Goal: Task Accomplishment & Management: Use online tool/utility

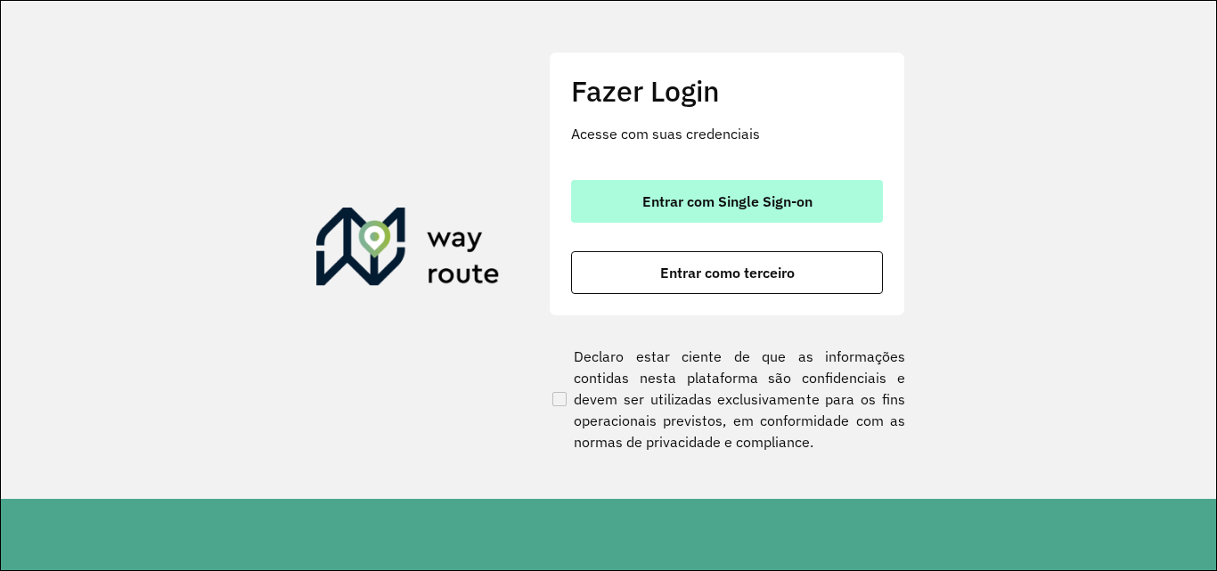
click at [712, 214] on button "Entrar com Single Sign-on" at bounding box center [727, 201] width 312 height 43
click at [673, 207] on span "Entrar com Single Sign-on" at bounding box center [727, 201] width 170 height 14
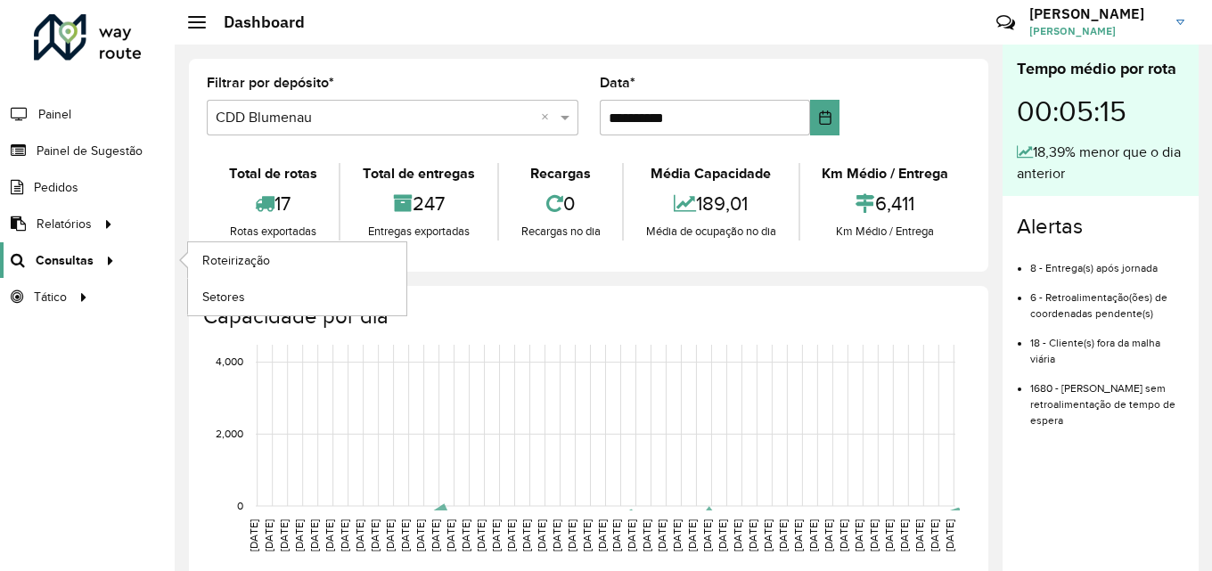
click at [53, 262] on span "Consultas" at bounding box center [65, 260] width 58 height 19
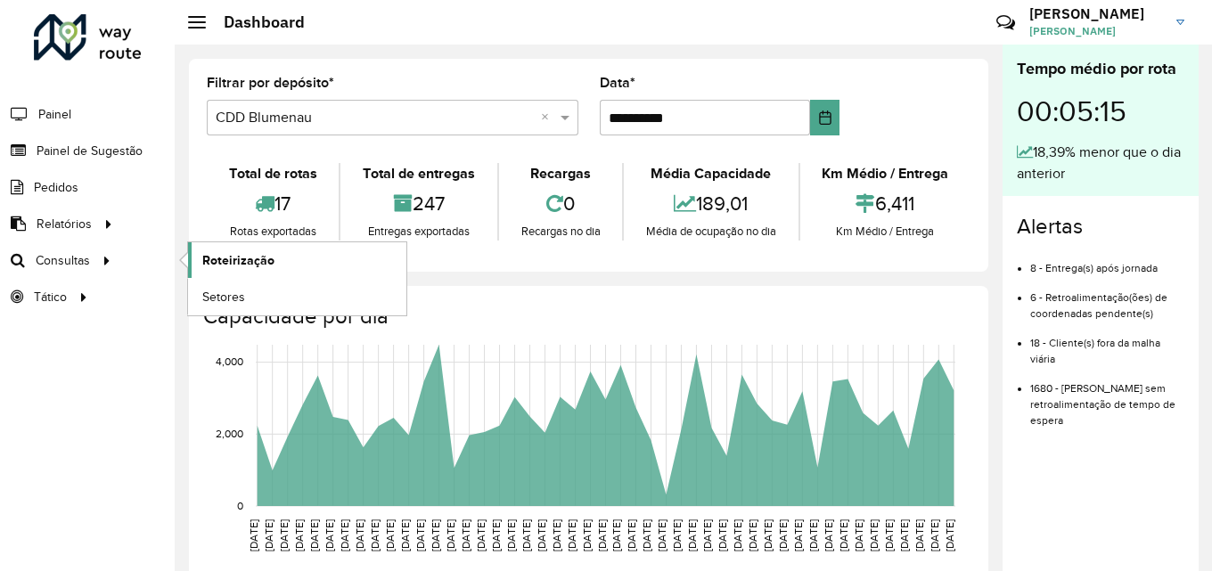
click at [247, 257] on span "Roteirização" at bounding box center [238, 260] width 72 height 19
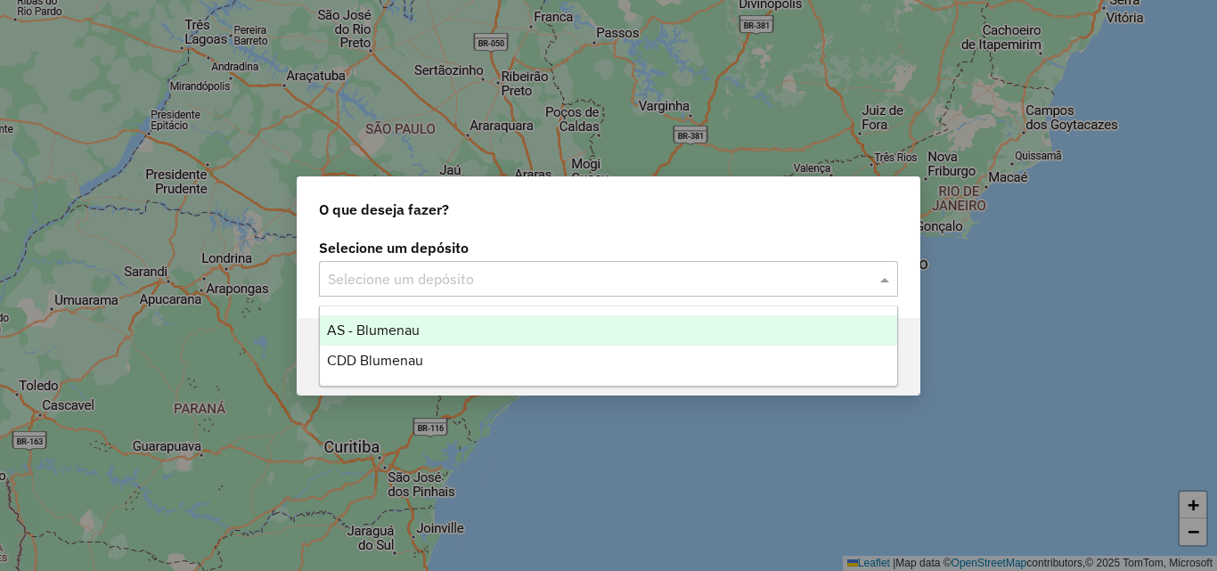
click at [533, 274] on input "text" at bounding box center [591, 279] width 526 height 21
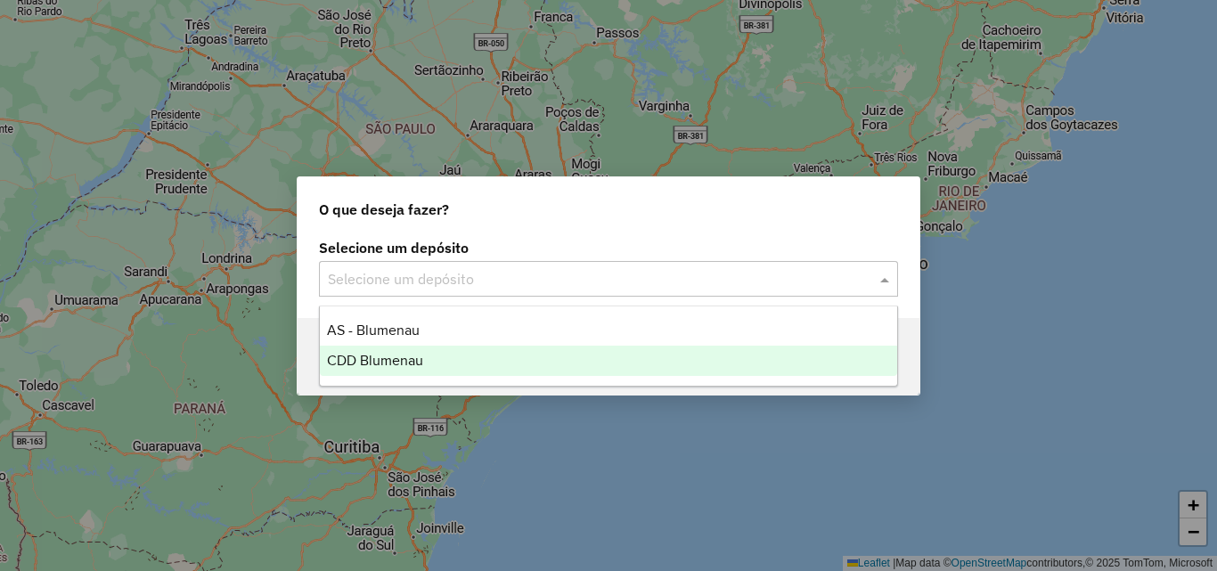
click at [447, 357] on div "CDD Blumenau" at bounding box center [608, 361] width 577 height 30
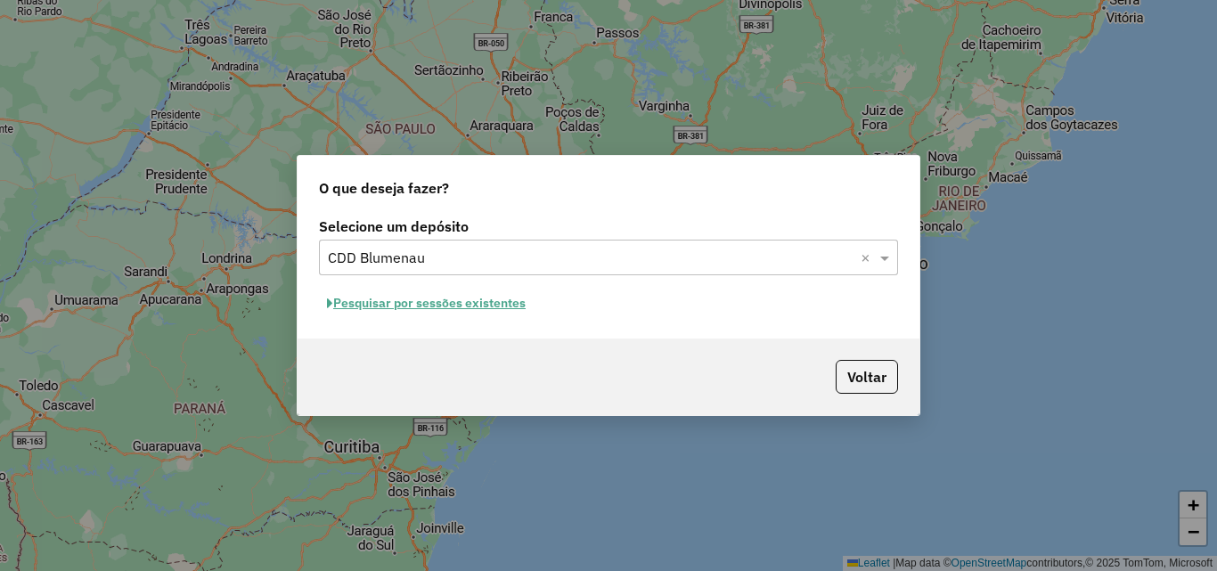
click at [501, 311] on button "Pesquisar por sessões existentes" at bounding box center [426, 304] width 215 height 28
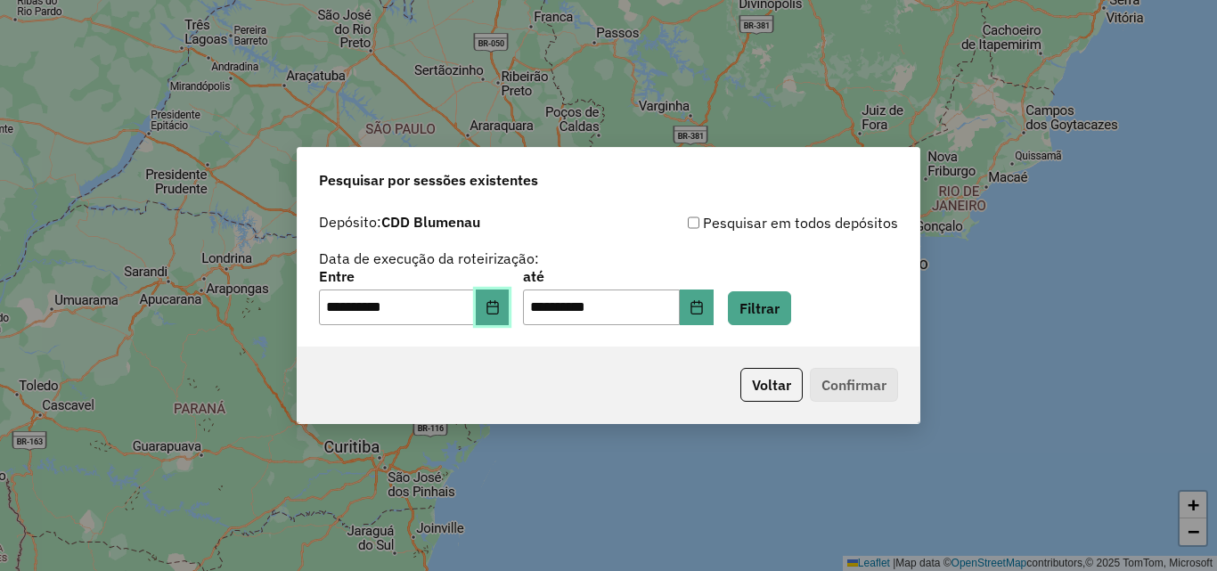
click at [503, 317] on button "Choose Date" at bounding box center [493, 308] width 34 height 36
click at [594, 395] on div "Voltar Confirmar" at bounding box center [609, 385] width 622 height 77
click at [787, 307] on button "Filtrar" at bounding box center [759, 308] width 63 height 34
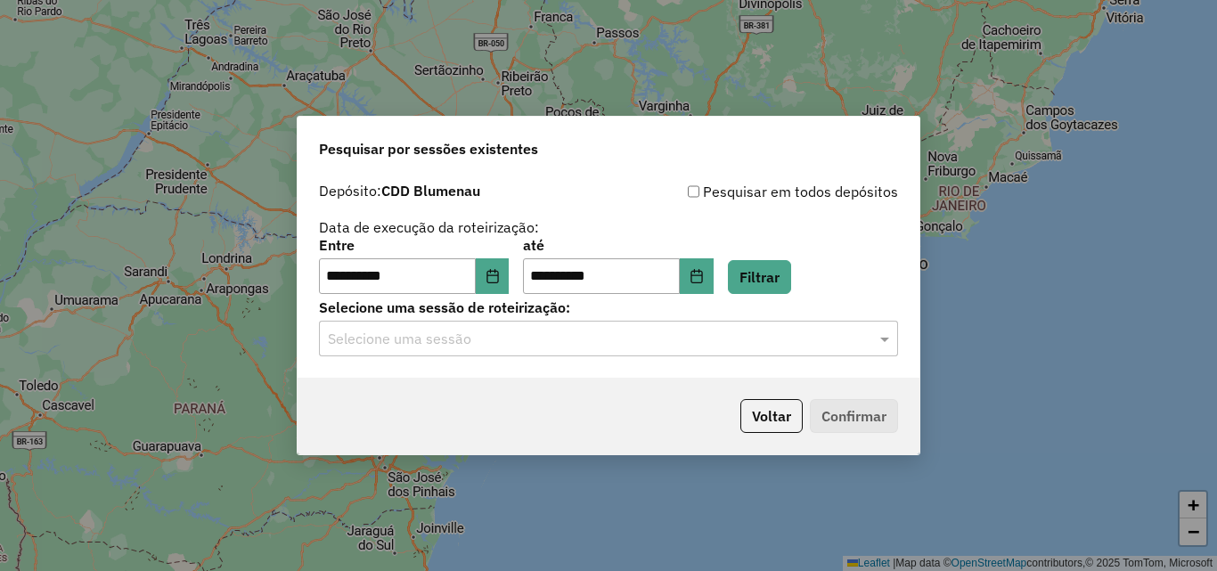
click at [524, 339] on input "text" at bounding box center [591, 339] width 526 height 21
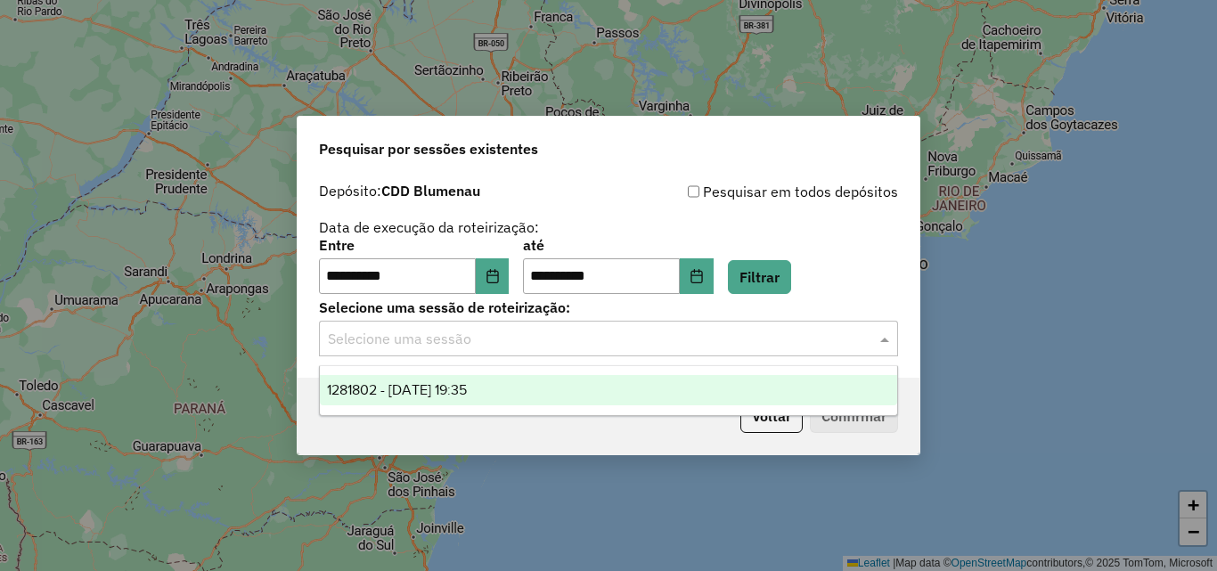
click at [467, 395] on span "1281802 - [DATE] 19:35" at bounding box center [397, 389] width 140 height 15
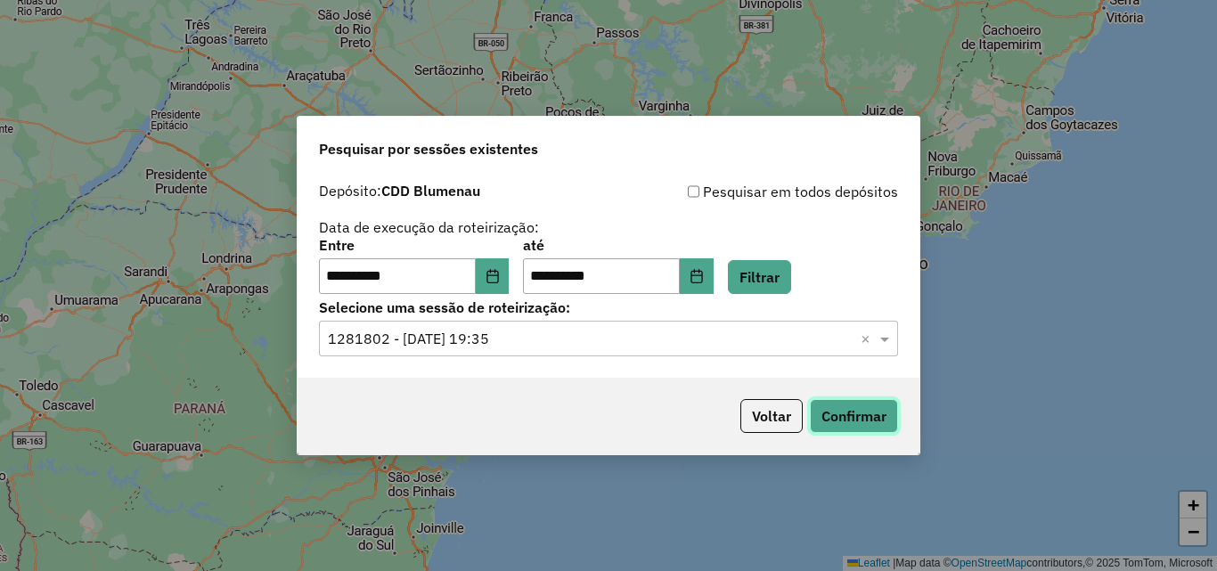
click at [833, 414] on button "Confirmar" at bounding box center [854, 416] width 88 height 34
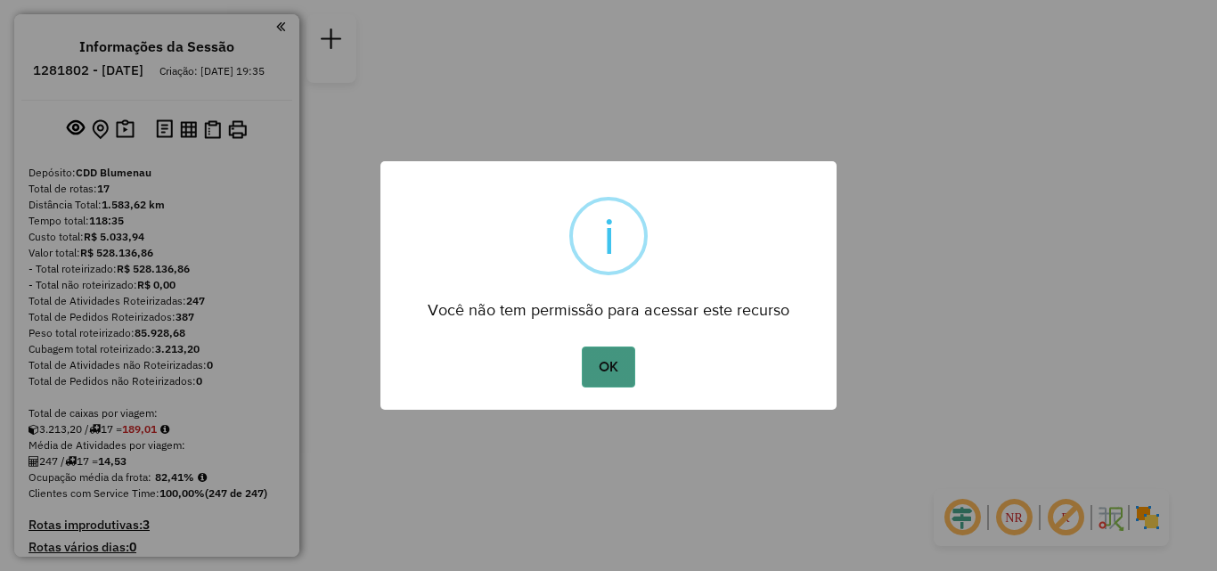
click at [600, 363] on button "OK" at bounding box center [608, 367] width 53 height 41
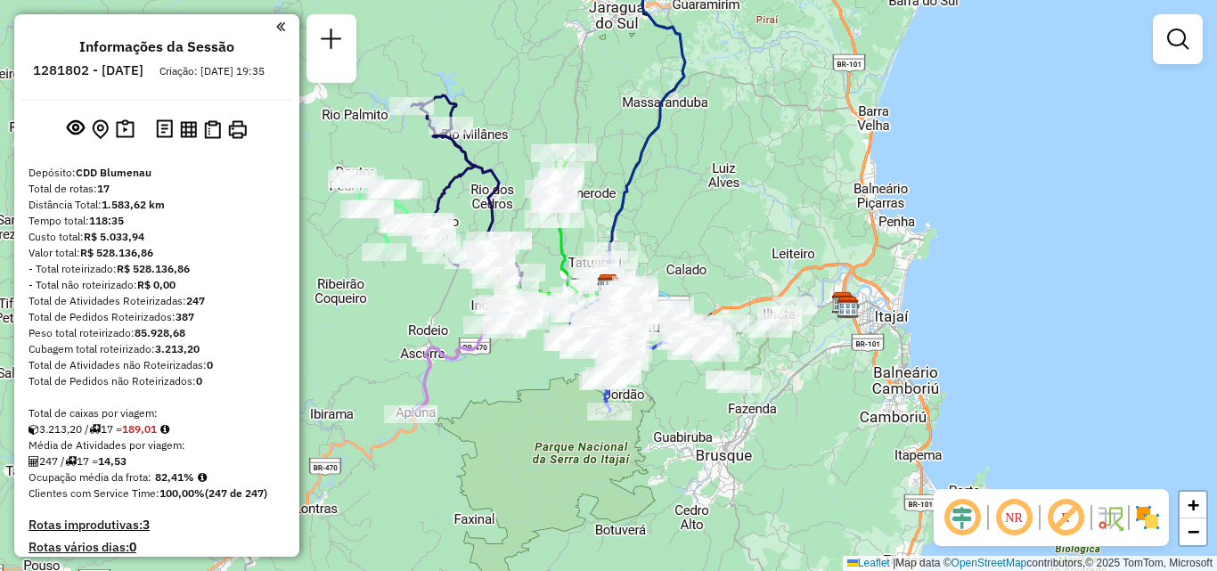
click at [1025, 519] on em at bounding box center [1013, 517] width 43 height 43
select select "**********"
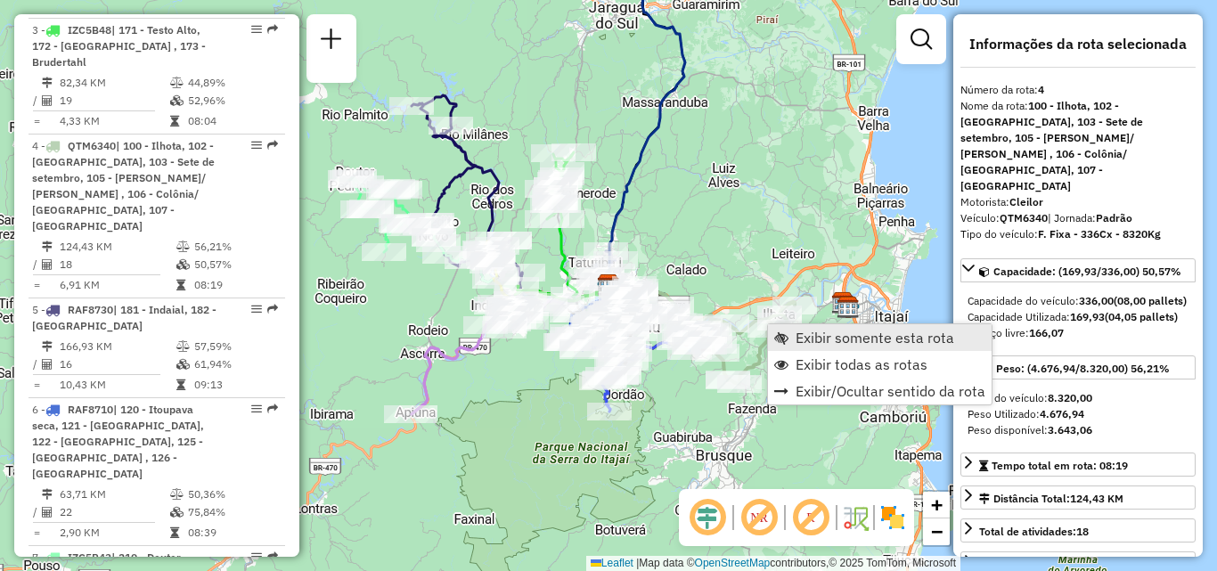
scroll to position [1046, 0]
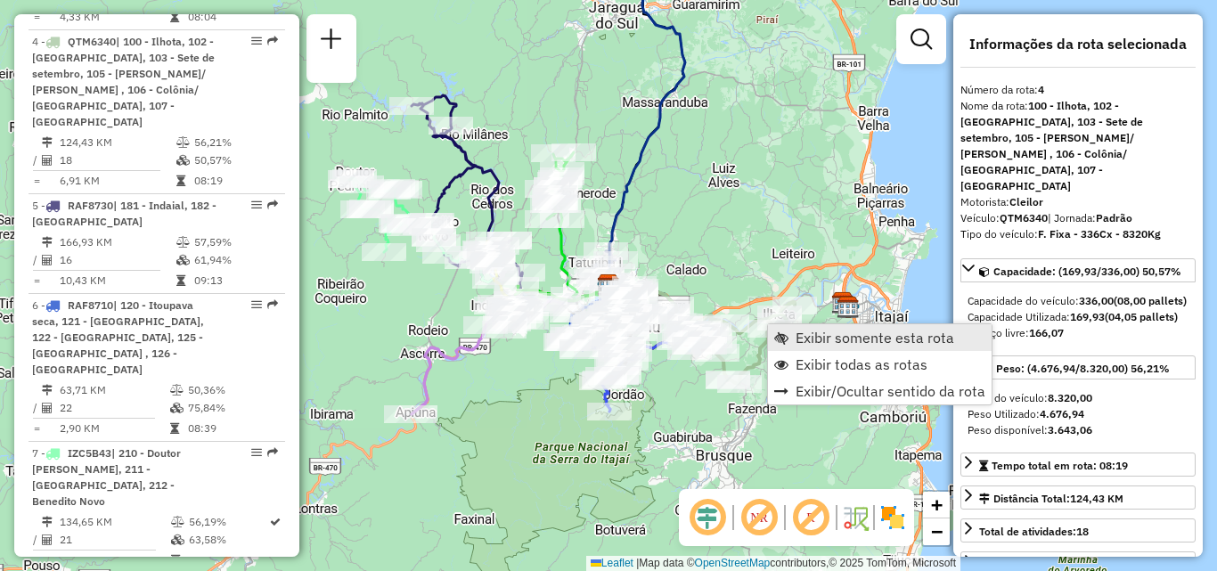
click at [806, 339] on span "Exibir somente esta rota" at bounding box center [875, 338] width 159 height 14
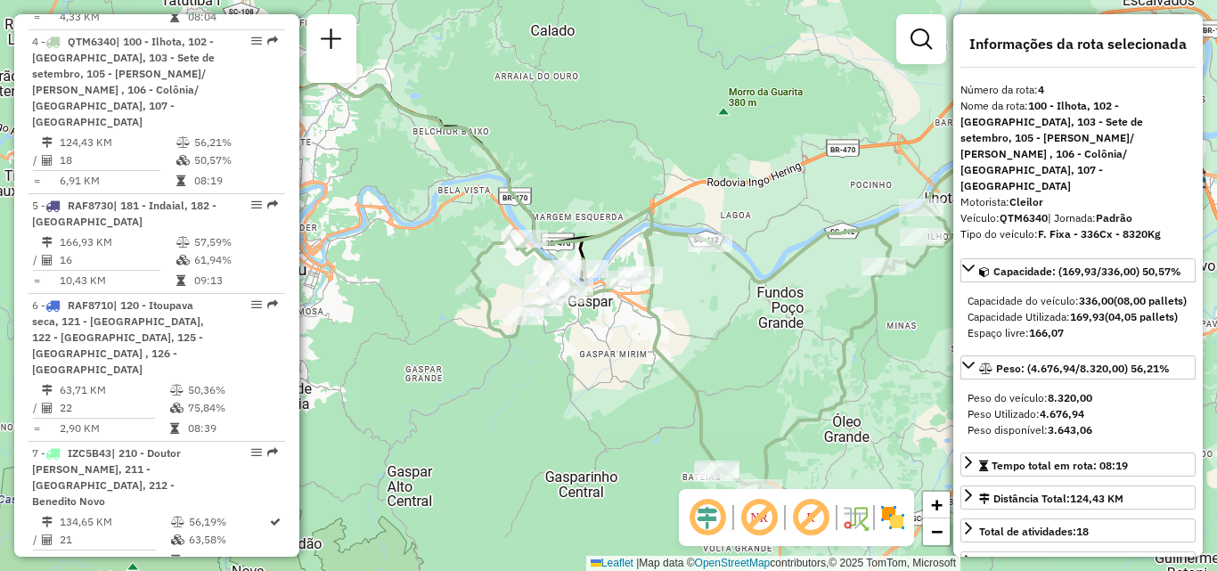
click at [771, 511] on em at bounding box center [759, 517] width 43 height 43
